Goal: Check status: Check status

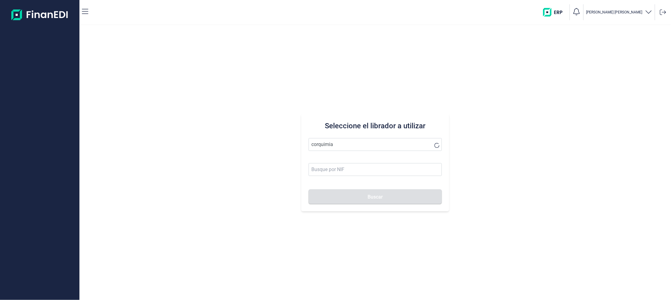
click at [309, 189] on button "Buscar" at bounding box center [375, 196] width 133 height 15
click at [334, 160] on li "CORQUIMIA INDUSTRIAL SL" at bounding box center [375, 159] width 133 height 12
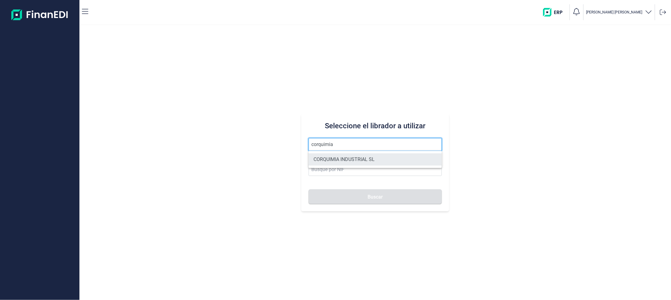
type input "CORQUIMIA INDUSTRIAL SL"
type input "B64388721"
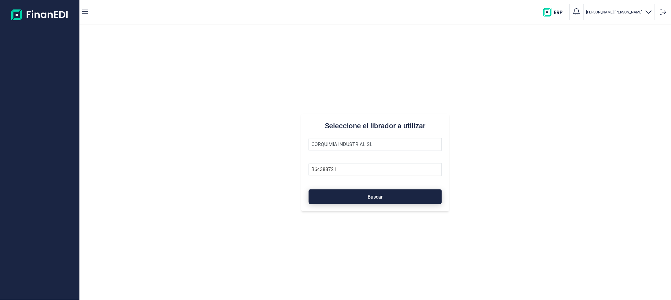
click at [351, 193] on button "Buscar" at bounding box center [375, 196] width 133 height 15
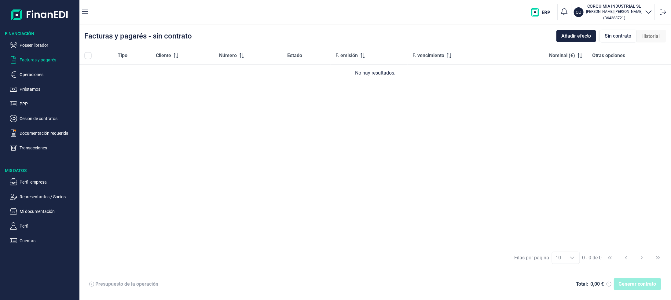
click at [646, 33] on span "Historial" at bounding box center [651, 36] width 18 height 7
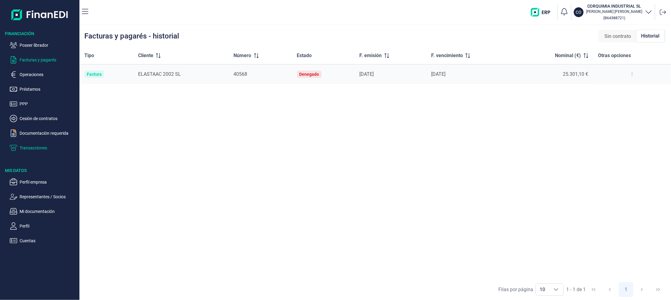
click at [32, 147] on p "Transacciones" at bounding box center [48, 147] width 57 height 7
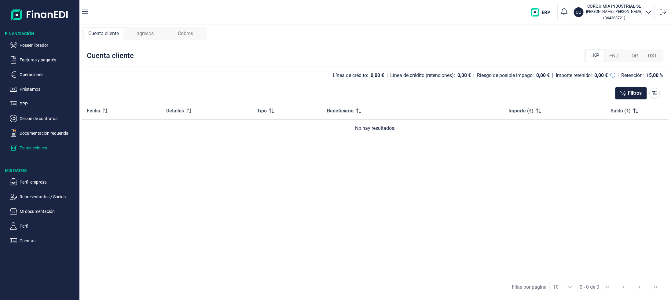
click at [143, 32] on span "Ingresos" at bounding box center [144, 33] width 18 height 7
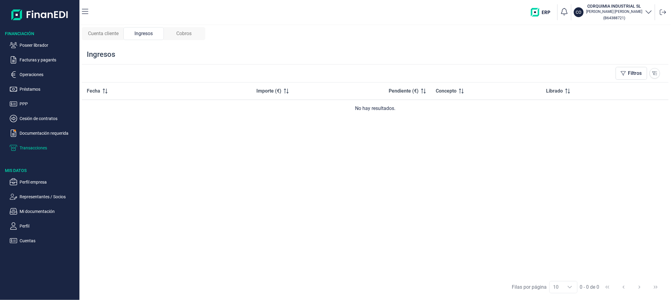
click at [194, 34] on div "Cobros" at bounding box center [184, 33] width 40 height 13
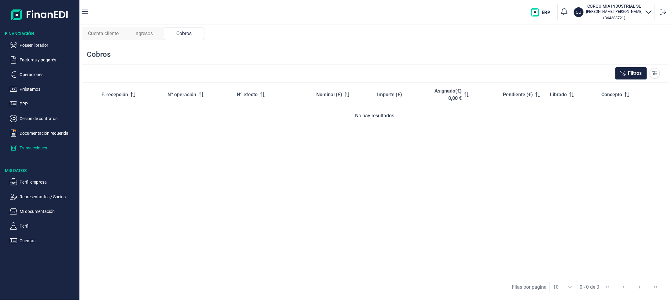
click at [32, 252] on div "Financiación Poseer librador Facturas y pagarés Operaciones Préstamos PPP Cesió…" at bounding box center [39, 162] width 79 height 276
